Goal: Transaction & Acquisition: Purchase product/service

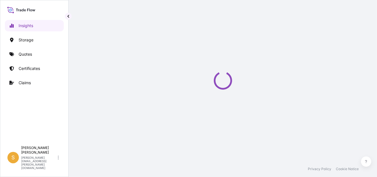
select select "2025"
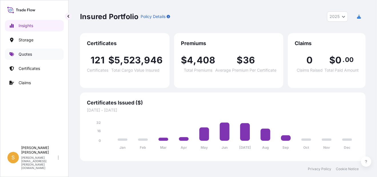
click at [32, 57] on link "Quotes" at bounding box center [34, 54] width 59 height 11
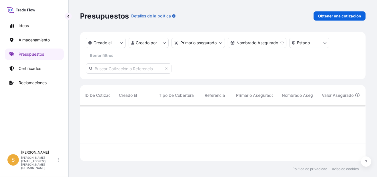
scroll to position [71, 281]
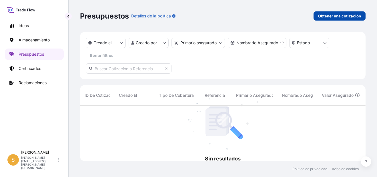
click at [319, 19] on p "Obtener una cotización" at bounding box center [339, 16] width 43 height 6
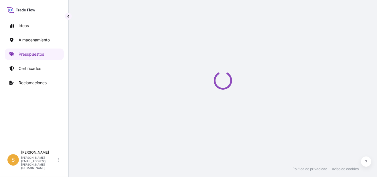
scroll to position [9, 0]
select select "Water"
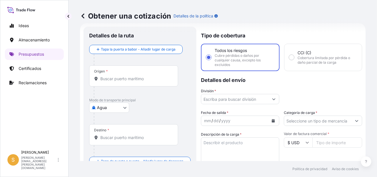
click at [119, 82] on div "Origen *" at bounding box center [133, 75] width 89 height 21
click at [119, 82] on input "Origen *" at bounding box center [135, 79] width 71 height 6
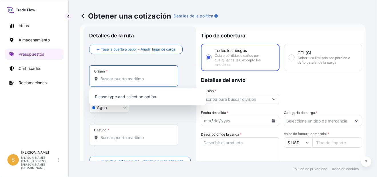
paste input "[GEOGRAPHIC_DATA],"
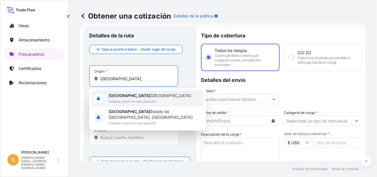
click at [128, 97] on span "Colombo [GEOGRAPHIC_DATA]" at bounding box center [150, 96] width 83 height 6
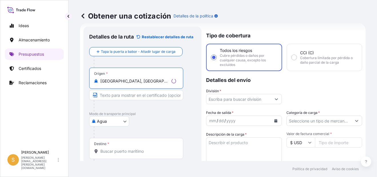
type input "[GEOGRAPHIC_DATA], [GEOGRAPHIC_DATA]"
click at [114, 154] on div "Destino *" at bounding box center [136, 148] width 94 height 21
click at [114, 154] on input "Destino *" at bounding box center [138, 152] width 76 height 6
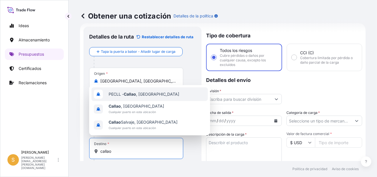
click at [143, 93] on span "PECLL - [GEOGRAPHIC_DATA] , [GEOGRAPHIC_DATA]" at bounding box center [144, 95] width 71 height 6
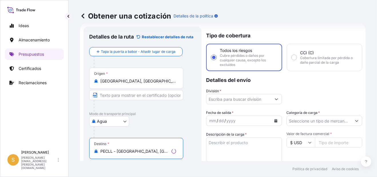
type input "PECLL - [GEOGRAPHIC_DATA], [GEOGRAPHIC_DATA]"
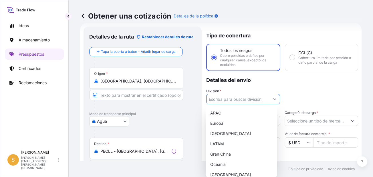
click at [231, 97] on input "División *" at bounding box center [237, 99] width 63 height 10
click at [235, 144] on div "LATAM" at bounding box center [241, 144] width 67 height 10
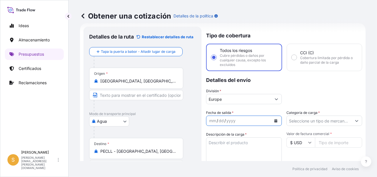
click at [275, 120] on icon "Calendario" at bounding box center [276, 120] width 3 height 3
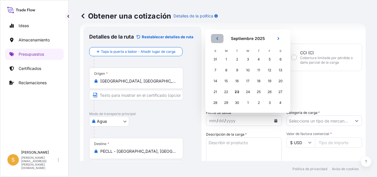
click at [217, 36] on button "Anterior" at bounding box center [217, 38] width 13 height 9
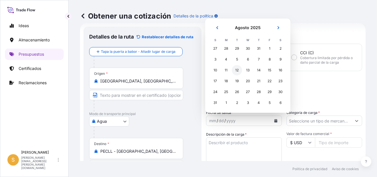
click at [240, 70] on div "12" at bounding box center [237, 70] width 10 height 10
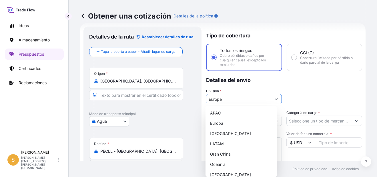
click at [277, 99] on button "Mostrar sugerencias" at bounding box center [276, 99] width 10 height 10
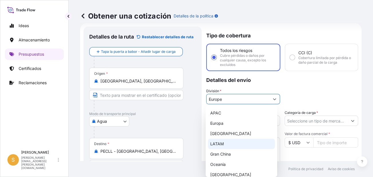
click at [214, 144] on div "LATAM" at bounding box center [241, 144] width 67 height 10
type input "LATAM"
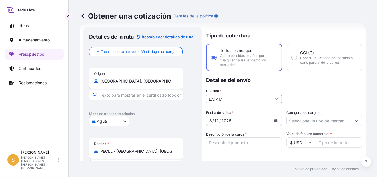
scroll to position [37, 0]
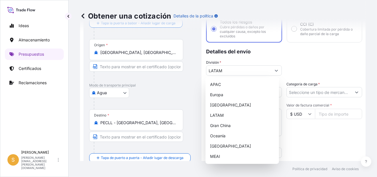
click at [306, 64] on div "División * LATAM" at bounding box center [284, 68] width 156 height 16
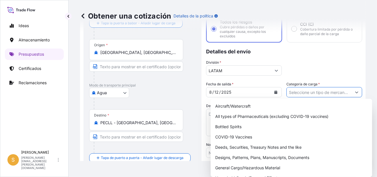
click at [306, 90] on input "Categoría de carga *" at bounding box center [319, 92] width 65 height 10
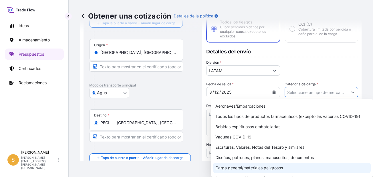
click at [268, 166] on div "Carga general/materiales peligrosos" at bounding box center [292, 168] width 158 height 10
type input "General Cargo/Hazardous Material"
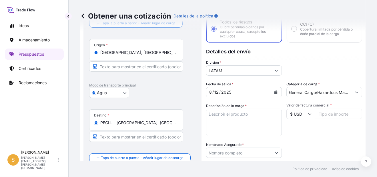
click at [346, 116] on input "Valor de factura comercial *" at bounding box center [338, 114] width 47 height 10
paste input "109855.91"
type input "109855.91"
click at [255, 113] on textarea "Descripción de la carga *" at bounding box center [244, 122] width 76 height 27
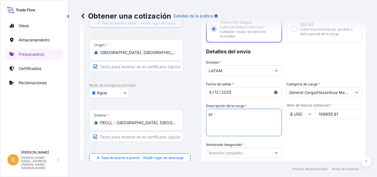
type textarea "p"
paste textarea "659 CARTONES"
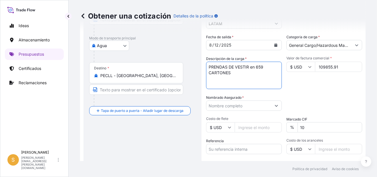
scroll to position [95, 0]
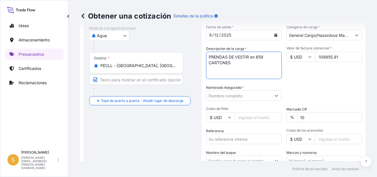
type textarea "PRENDAS DE VESTIR en 659 CARTONES"
click at [237, 95] on input "Nombrado Asegurado *" at bounding box center [238, 96] width 65 height 10
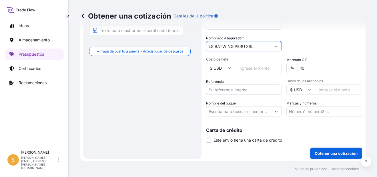
scroll to position [145, 0]
type input "LS BATWING PERU SRL"
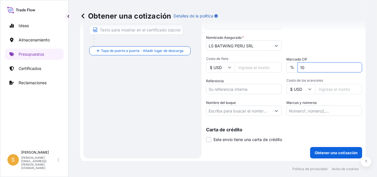
drag, startPoint x: 309, startPoint y: 69, endPoint x: 295, endPoint y: 65, distance: 14.6
click at [298, 65] on input "10" at bounding box center [330, 67] width 65 height 10
type input "0"
click at [181, 67] on div "Detalles de la ruta Restablecer detalles de ruta Tapa la puerta a babor - Añadi…" at bounding box center [142, 24] width 107 height 257
click at [217, 86] on input "Referencia" at bounding box center [244, 89] width 76 height 10
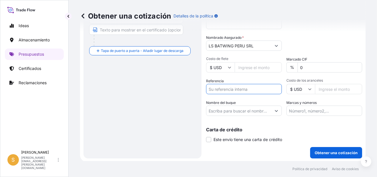
paste input "Facturas 5078978372, 5079481802, 5079481800 y [PERSON_NAME]."
type input "Facturas 5078978372, 5079481802, 5079481800 y [PERSON_NAME]."
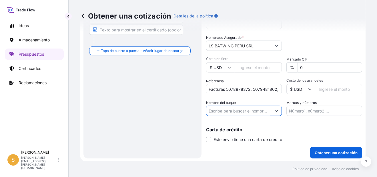
paste input "ONE SAPPHIRE"
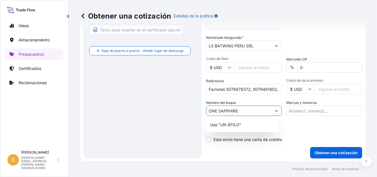
type input "ONE SAPPHIRE"
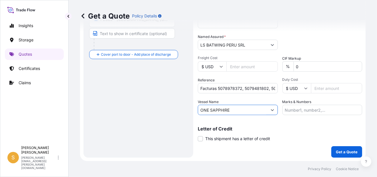
click at [238, 112] on input "ONE SAPPHIRE" at bounding box center [232, 110] width 69 height 10
drag, startPoint x: 237, startPoint y: 112, endPoint x: 168, endPoint y: 130, distance: 72.2
click at [168, 130] on form "Route Details Reset Route Details Cover door to port - Add loading place Place …" at bounding box center [223, 26] width 286 height 270
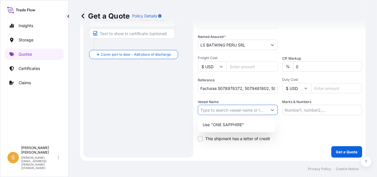
paste input "ONE SAPPHIRE"
type input "ONE SAPPHIRE"
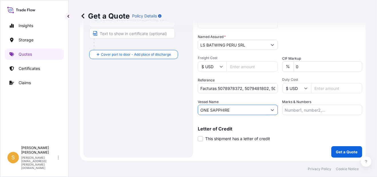
click at [304, 108] on input "Marks & Numbers" at bounding box center [323, 110] width 80 height 10
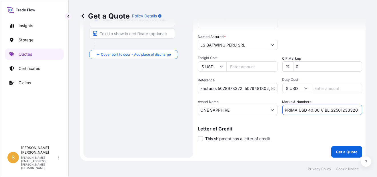
click at [316, 111] on input "PRIMA USD 40.00 // BL S2501233320" at bounding box center [323, 110] width 80 height 10
paste input "384.50"
click at [343, 106] on input "PRIMA USD 384.50 // BL S2501233320" at bounding box center [323, 110] width 80 height 10
click at [343, 108] on input "PRIMA USD 384.50 // BL S2501233320" at bounding box center [323, 110] width 80 height 10
paste input "49138 mmc"
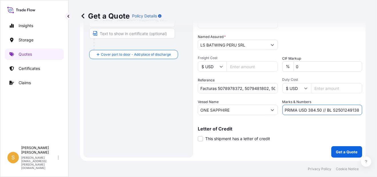
scroll to position [0, 1]
drag, startPoint x: 343, startPoint y: 108, endPoint x: 346, endPoint y: 107, distance: 3.2
click at [343, 108] on input "PRIMA USD 384.50 // BL S2501249138" at bounding box center [323, 110] width 80 height 10
type input "PRIMA USD 384.50 // BL S2501249138"
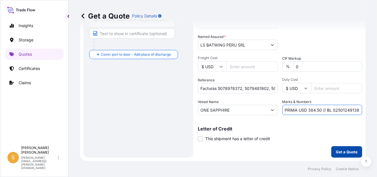
click at [350, 153] on p "Get a Quote" at bounding box center [347, 152] width 22 height 6
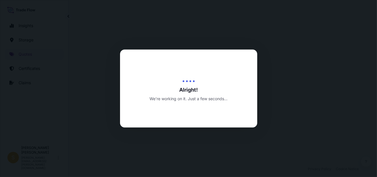
select select "Water"
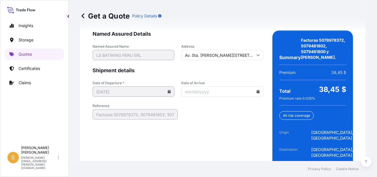
scroll to position [963, 0]
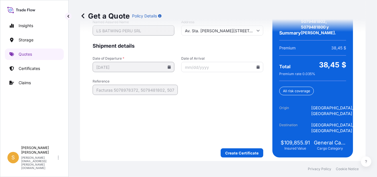
click at [257, 69] on icon at bounding box center [258, 66] width 3 height 3
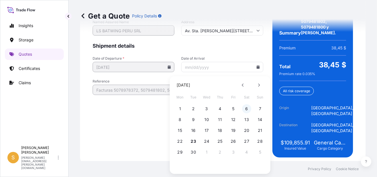
click at [247, 109] on button "6" at bounding box center [246, 108] width 9 height 9
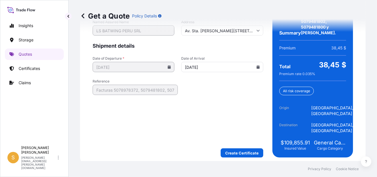
type input "09/06/2025"
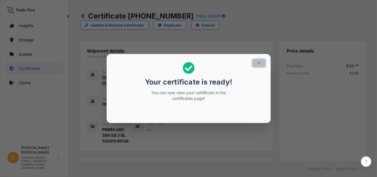
click at [257, 63] on icon "button" at bounding box center [259, 63] width 5 height 5
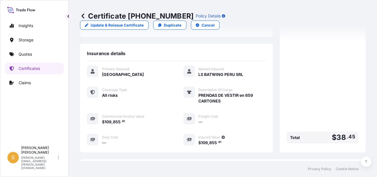
scroll to position [196, 0]
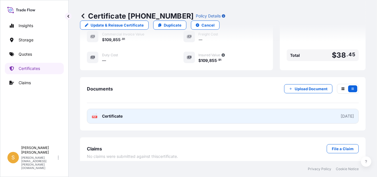
click at [150, 114] on link "PDF Certificate 2025-09-23" at bounding box center [223, 116] width 272 height 15
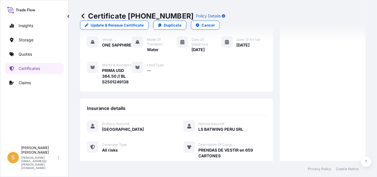
scroll to position [0, 0]
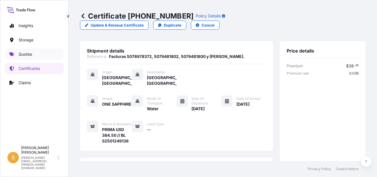
click at [32, 55] on link "Quotes" at bounding box center [34, 54] width 59 height 11
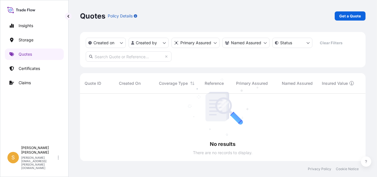
scroll to position [84, 281]
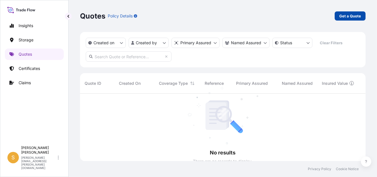
click at [345, 15] on p "Get a Quote" at bounding box center [350, 16] width 22 height 6
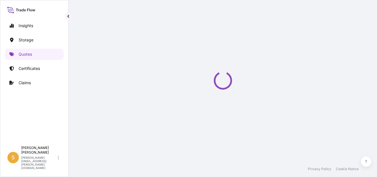
scroll to position [9, 0]
select select "Water"
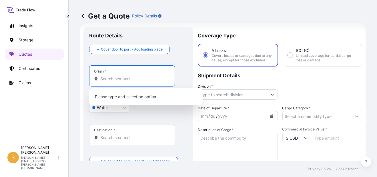
click at [125, 78] on input "Origin *" at bounding box center [133, 79] width 67 height 6
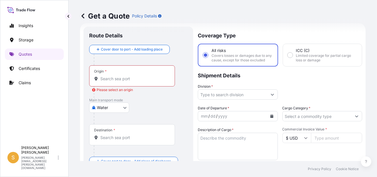
click at [134, 81] on input "Origin * Please select an origin" at bounding box center [133, 79] width 67 height 6
click at [115, 81] on input "Origin * Please select an origin" at bounding box center [133, 79] width 67 height 6
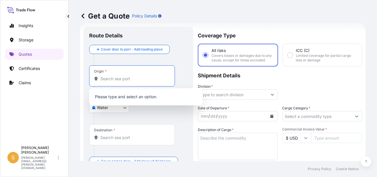
paste input "HO CHI MINH"
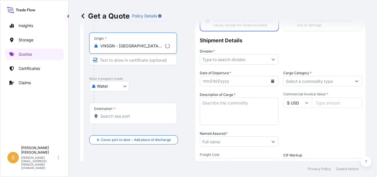
scroll to position [66, 0]
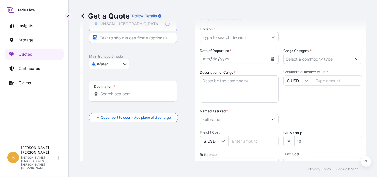
type input "VNSGN - Ho Chi Minh City, Vietnam"
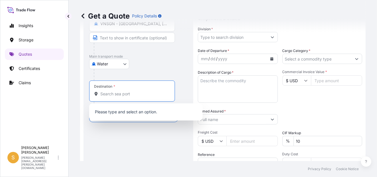
click at [125, 96] on input "Destination *" at bounding box center [133, 94] width 67 height 6
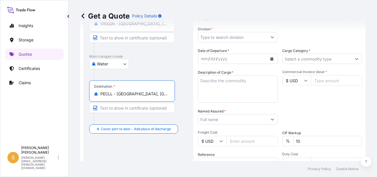
type input "PECLL - Callao, Peru"
click at [257, 41] on input "Division *" at bounding box center [232, 37] width 69 height 10
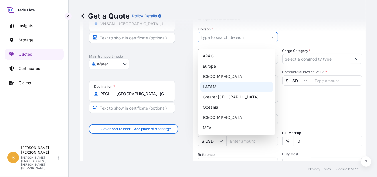
click at [227, 87] on div "LATAM" at bounding box center [236, 87] width 73 height 10
type input "LATAM"
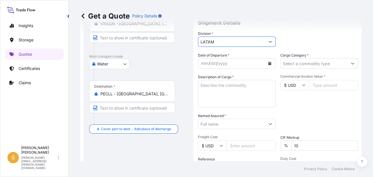
click at [312, 61] on input "Cargo Category *" at bounding box center [314, 63] width 67 height 10
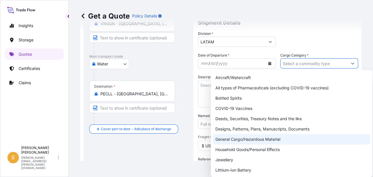
click at [261, 142] on div "General Cargo/Hazardous Material" at bounding box center [291, 139] width 157 height 10
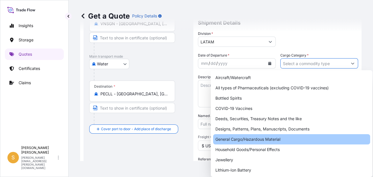
type input "General Cargo/Hazardous Material"
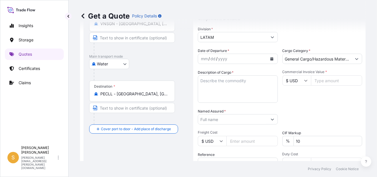
click at [270, 61] on icon "Calendar" at bounding box center [271, 58] width 3 height 3
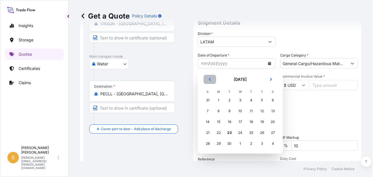
click at [212, 79] on button "Previous" at bounding box center [210, 79] width 13 height 9
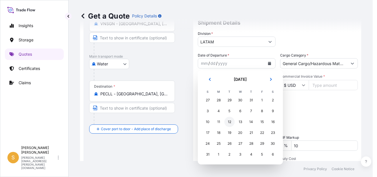
click at [227, 124] on div "12" at bounding box center [230, 122] width 10 height 10
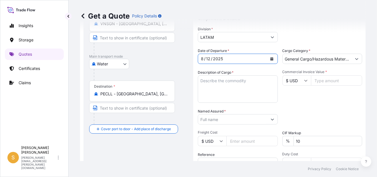
click at [234, 89] on textarea "Description of Cargo *" at bounding box center [238, 89] width 80 height 27
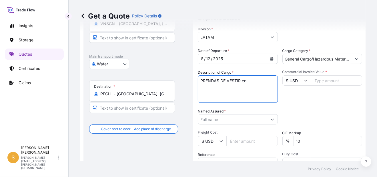
paste textarea "2 PALLET - 28 CARTONES"
click at [271, 85] on textarea "PRENDAS DE VESTIR en 2 PALLET - 28 CARTONES" at bounding box center [238, 89] width 80 height 27
type textarea "PRENDAS DE VESTIR en 2 PALLET con 28 CARTONES"
click at [315, 86] on input "Commercial Invoice Value *" at bounding box center [336, 81] width 51 height 10
paste input "4310.65"
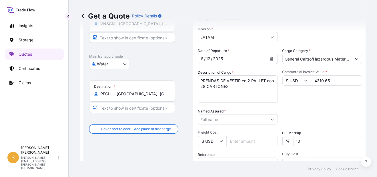
scroll to position [95, 0]
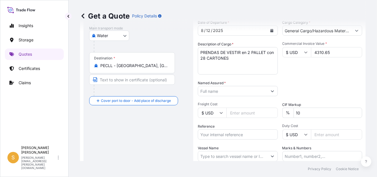
type input "4310.65"
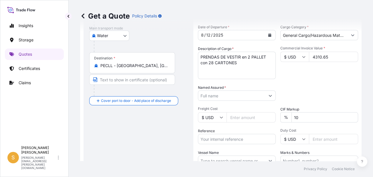
click at [247, 99] on input "Named Assured *" at bounding box center [231, 96] width 67 height 10
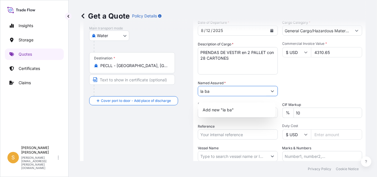
click at [201, 95] on input "la ba" at bounding box center [232, 91] width 69 height 10
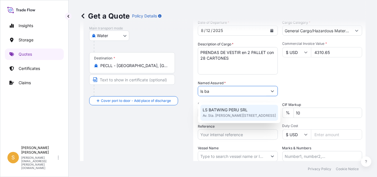
click at [218, 113] on span "LS BATWING PERU SRL" at bounding box center [225, 110] width 45 height 6
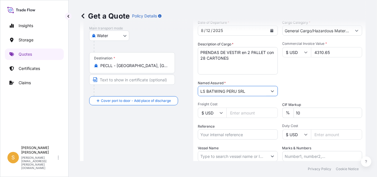
type input "LS BATWING PERU SRL"
drag, startPoint x: 306, startPoint y: 117, endPoint x: 282, endPoint y: 121, distance: 24.9
click at [283, 118] on div "% 10" at bounding box center [323, 113] width 80 height 10
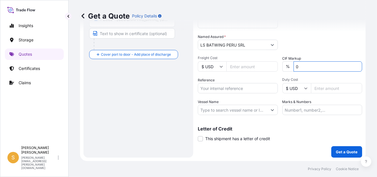
type input "0"
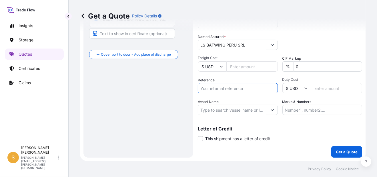
click at [248, 91] on input "Reference" at bounding box center [238, 88] width 80 height 10
click at [217, 87] on input "Reference" at bounding box center [238, 88] width 80 height 10
paste input "Facturas 5080625764, 5080625767."
type input "Facturas 5080625764, 5080625767."
click at [321, 86] on input "Duty Cost" at bounding box center [336, 88] width 51 height 10
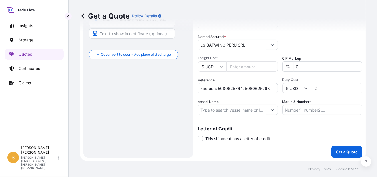
type input "2"
click at [243, 111] on input "Vessel Name" at bounding box center [232, 110] width 69 height 10
paste input "ONE SAPPHIRE"
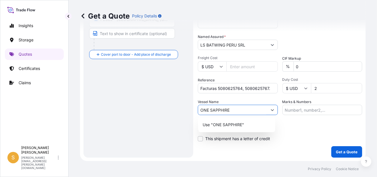
type input "ONE SAPPHIRE"
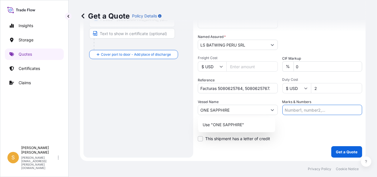
click at [300, 110] on input "Marks & Numbers" at bounding box center [323, 110] width 80 height 10
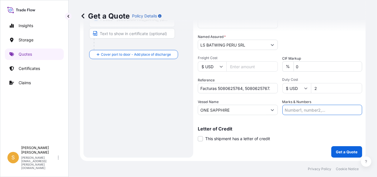
click at [301, 113] on input "Marks & Numbers" at bounding box center [323, 110] width 80 height 10
click at [302, 112] on input "Marks & Numbers" at bounding box center [323, 110] width 80 height 10
type input "d"
type input "p"
type input "P"
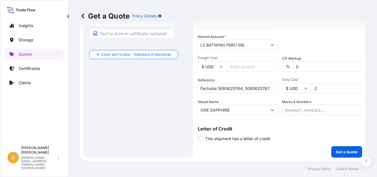
drag, startPoint x: 331, startPoint y: 90, endPoint x: 299, endPoint y: 97, distance: 33.4
click at [299, 97] on div "Date of Departure * 8 / 12 / 2025 Cargo Category * General Cargo/Hazardous Mate…" at bounding box center [280, 44] width 164 height 142
click at [319, 45] on div "Packing Category Type to search a container mode Please select a primary mode o…" at bounding box center [323, 42] width 80 height 16
click at [327, 113] on input "Marks & Numbers" at bounding box center [323, 110] width 80 height 10
click at [303, 130] on p "Letter of Credit" at bounding box center [280, 129] width 164 height 5
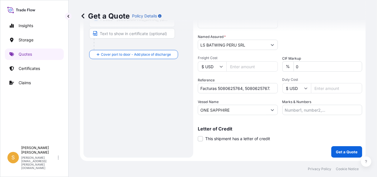
click at [306, 109] on input "Marks & Numbers" at bounding box center [323, 110] width 80 height 10
click at [322, 112] on input "PRIMA USD // HBL:" at bounding box center [323, 110] width 80 height 10
paste input "S2501235441"
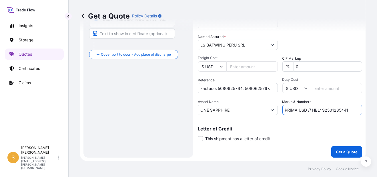
click at [306, 111] on input "PRIMA USD // HBL: S2501235441" at bounding box center [323, 110] width 80 height 10
click at [312, 112] on input "PRIMA USD 403.00 // HBL: S2501235441" at bounding box center [323, 110] width 80 height 10
type input "PRIMA USD 40.00 // HBL: S2501235441"
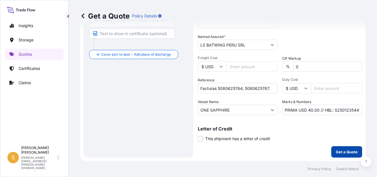
click at [344, 153] on p "Get a Quote" at bounding box center [347, 152] width 22 height 6
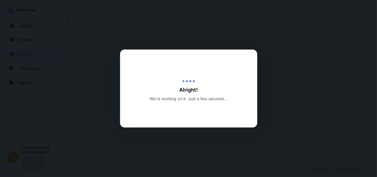
select select "Water"
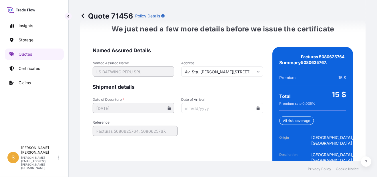
scroll to position [911, 0]
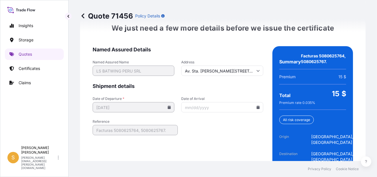
click at [254, 113] on input "Date of Arrival" at bounding box center [222, 107] width 82 height 10
click at [257, 109] on icon at bounding box center [258, 107] width 3 height 3
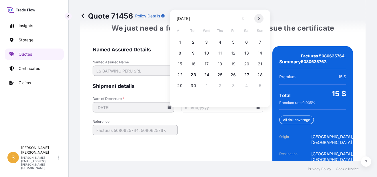
click at [259, 17] on icon at bounding box center [260, 18] width 2 height 3
click at [181, 51] on button "6" at bounding box center [180, 53] width 9 height 9
type input "10/06/2025"
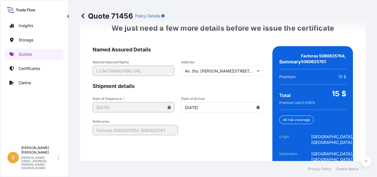
scroll to position [951, 0]
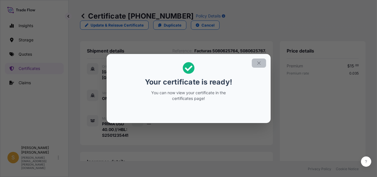
click at [261, 63] on icon "button" at bounding box center [259, 63] width 5 height 5
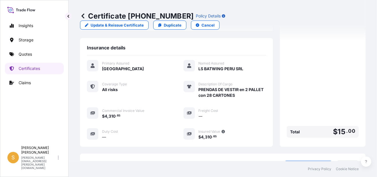
scroll to position [191, 0]
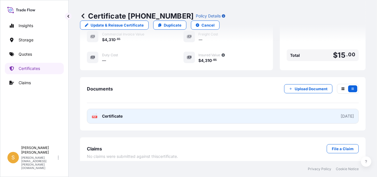
click at [190, 112] on link "PDF Certificate 2025-09-23" at bounding box center [223, 116] width 272 height 15
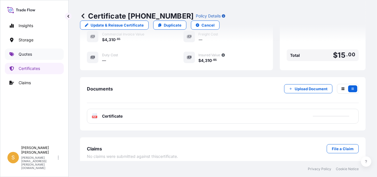
click at [46, 53] on link "Quotes" at bounding box center [34, 54] width 59 height 11
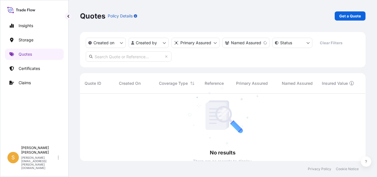
scroll to position [84, 281]
click at [40, 69] on p "Certificates" at bounding box center [29, 69] width 21 height 6
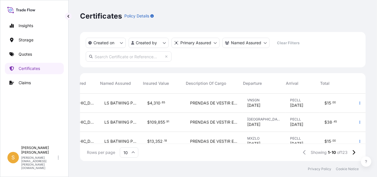
scroll to position [0, 207]
click at [358, 103] on icon "button" at bounding box center [359, 103] width 3 height 3
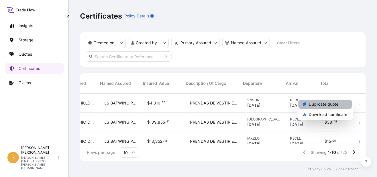
click at [328, 103] on p "Duplicate quote" at bounding box center [324, 105] width 30 height 6
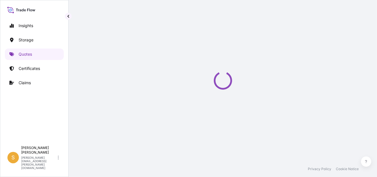
select select "Water"
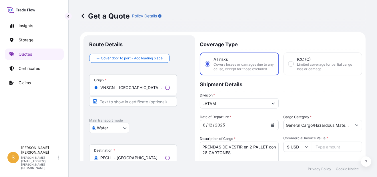
scroll to position [9, 0]
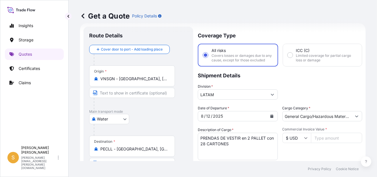
click at [270, 118] on icon "Calendar" at bounding box center [271, 116] width 3 height 3
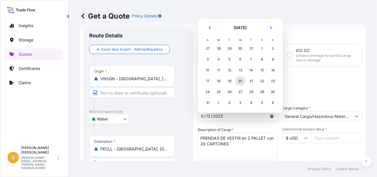
click at [239, 81] on div "20" at bounding box center [240, 81] width 10 height 10
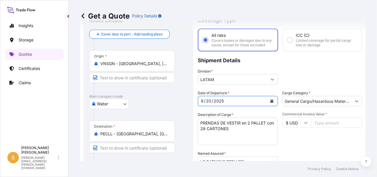
scroll to position [37, 0]
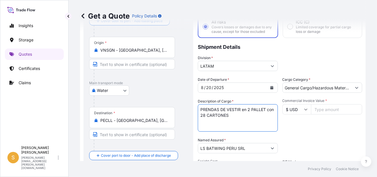
drag, startPoint x: 249, startPoint y: 112, endPoint x: 251, endPoint y: 120, distance: 7.5
click at [251, 120] on textarea "PRENDAS DE VESTIR en 2 PALLET con 28 CARTONES" at bounding box center [238, 117] width 80 height 27
paste textarea "5 PALLET - 81 CARTONES"
click at [271, 114] on textarea "PRENDAS DE VESTIR en 2 PALLET con 28 CARTONES" at bounding box center [238, 117] width 80 height 27
type textarea "PRENDAS DE VESTIR en 25 PALLET con 81 CARTONES"
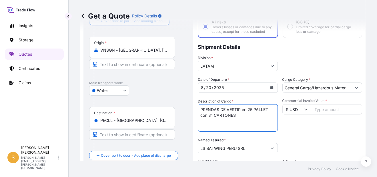
click at [316, 115] on input "Commercial Invoice Value *" at bounding box center [336, 109] width 51 height 10
paste input "19329.05"
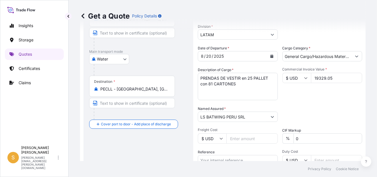
scroll to position [123, 0]
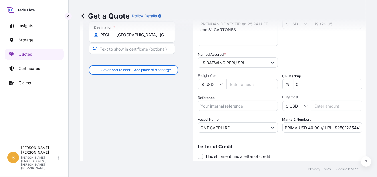
type input "19329.05"
click at [250, 111] on input "Reference" at bounding box center [238, 106] width 80 height 10
paste input "Facturas 5081338749, 5081060625, 5081338751."
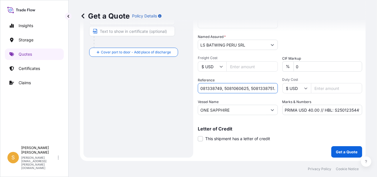
scroll to position [145, 0]
type input "Facturas 5081338749, 5081060625, 5081338751."
click at [317, 111] on input "PRIMA USD 40.00 // HBL: S2501235441" at bounding box center [323, 110] width 80 height 10
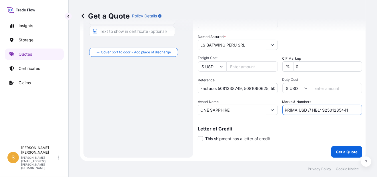
paste input "67.65"
click at [348, 108] on input "PRIMA USD 67.65 // HBL: S2501235441" at bounding box center [323, 110] width 80 height 10
paste input "55400"
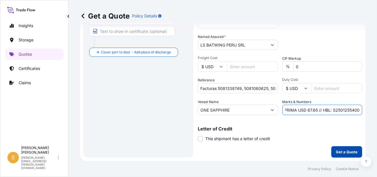
type input "PRIMA USD 67.65 // HBL: S2501255400"
click at [353, 149] on p "Get a Quote" at bounding box center [347, 152] width 22 height 6
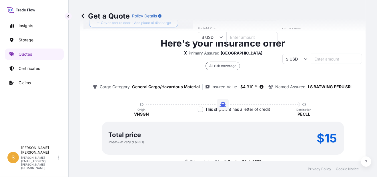
scroll to position [194, 0]
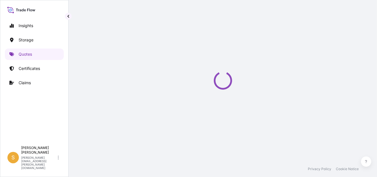
click at [243, 149] on div "Loading" at bounding box center [223, 80] width 286 height 161
select select "Water"
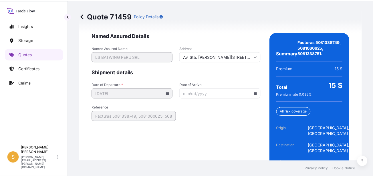
scroll to position [939, 0]
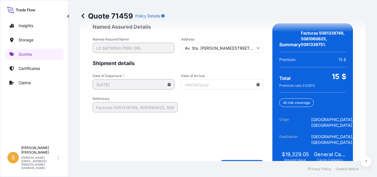
click at [257, 85] on icon at bounding box center [258, 84] width 3 height 3
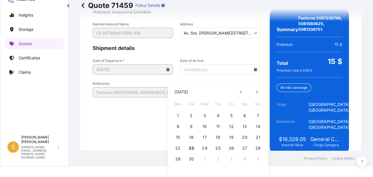
scroll to position [16, 0]
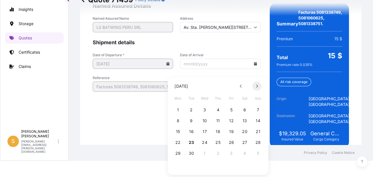
click at [260, 84] on button at bounding box center [256, 86] width 9 height 9
click at [180, 121] on button "6" at bounding box center [177, 120] width 9 height 9
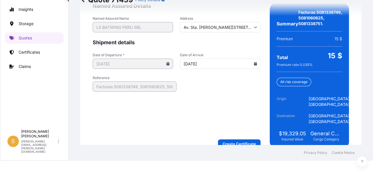
type input "10/06/2025"
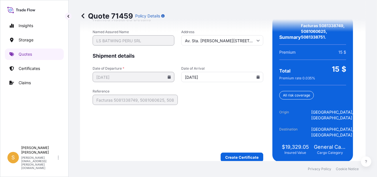
scroll to position [951, 0]
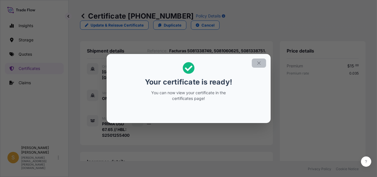
click at [256, 65] on button "button" at bounding box center [259, 63] width 14 height 9
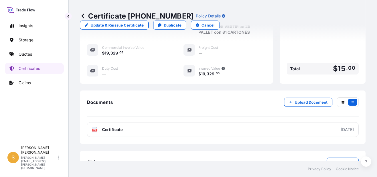
scroll to position [191, 0]
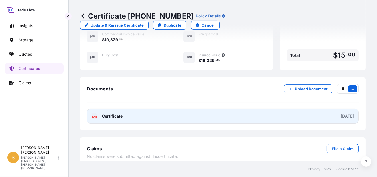
click at [154, 113] on link "PDF Certificate 2025-09-23" at bounding box center [223, 116] width 272 height 15
